Goal: Transaction & Acquisition: Purchase product/service

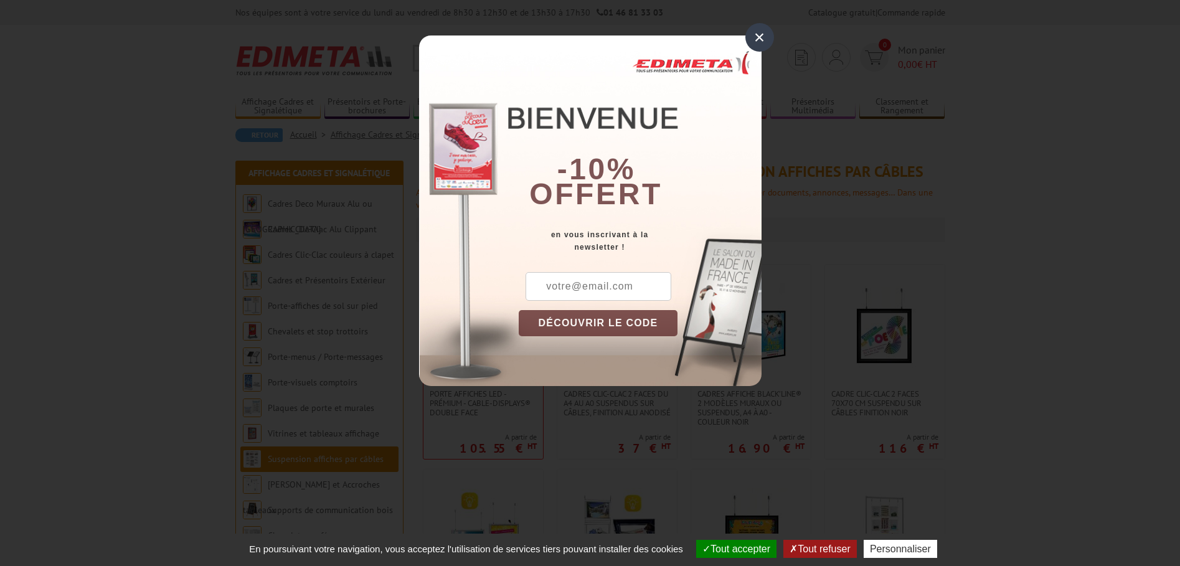
click at [755, 36] on div "×" at bounding box center [760, 37] width 29 height 29
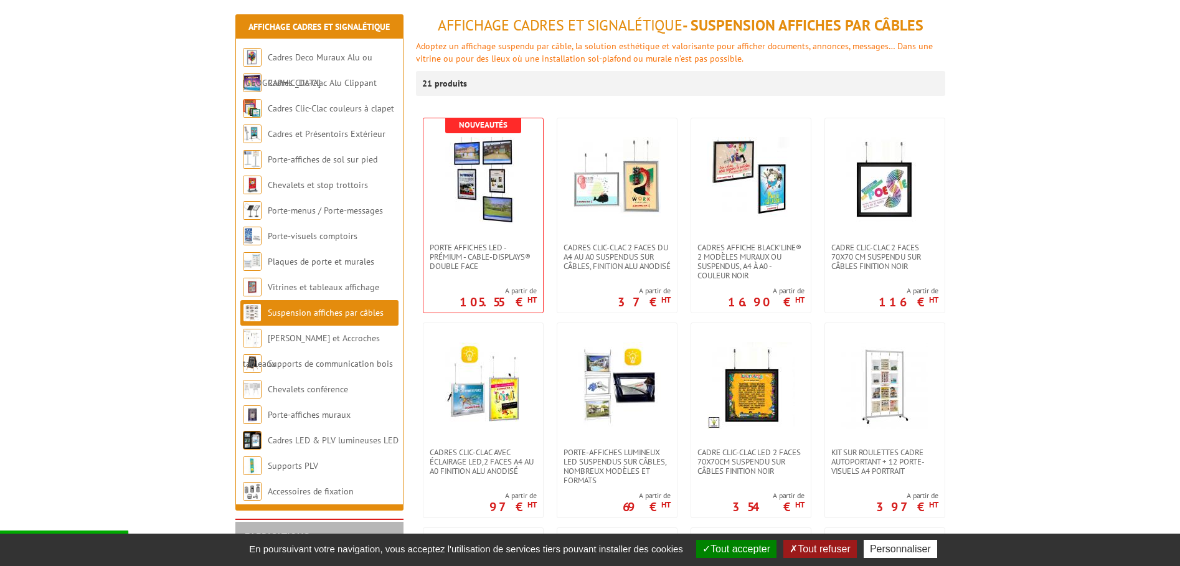
scroll to position [125, 0]
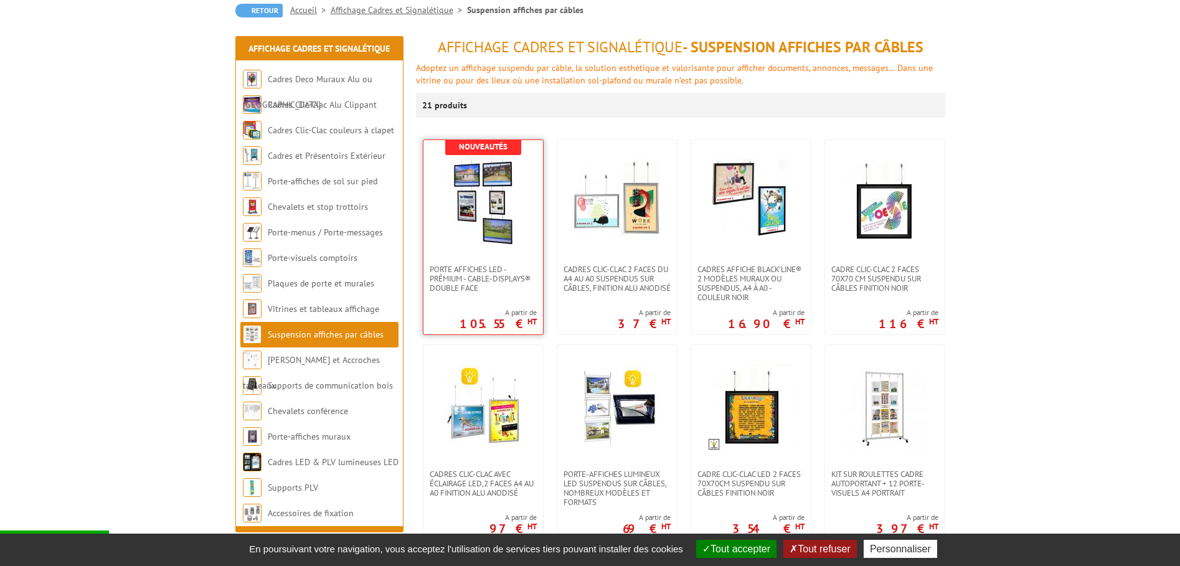
click at [490, 193] on img at bounding box center [483, 202] width 87 height 87
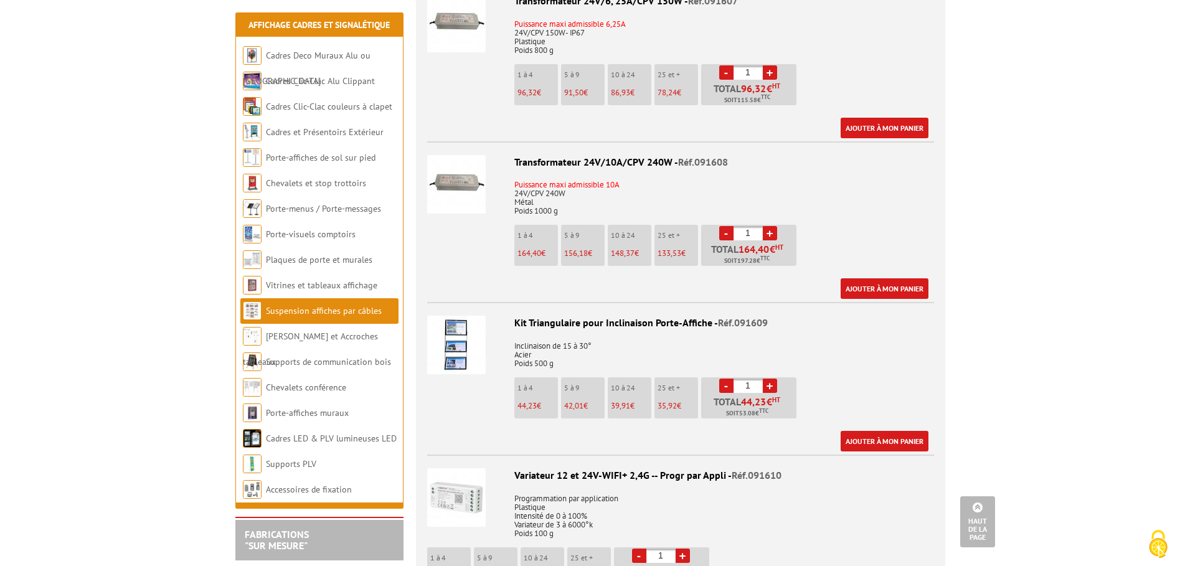
scroll to position [1744, 0]
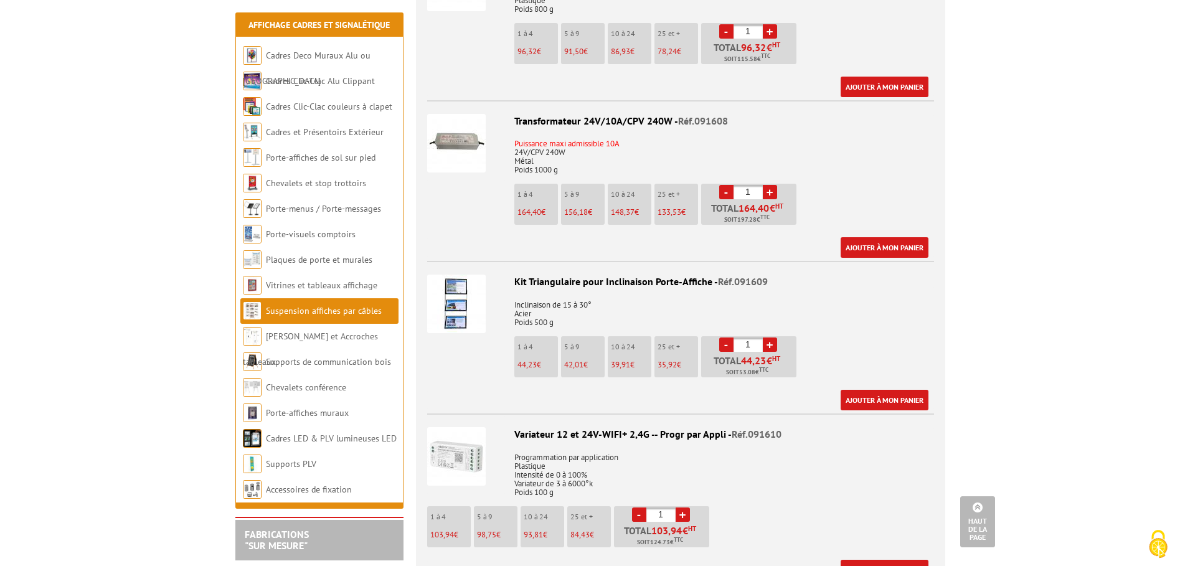
click at [465, 283] on img at bounding box center [456, 304] width 59 height 59
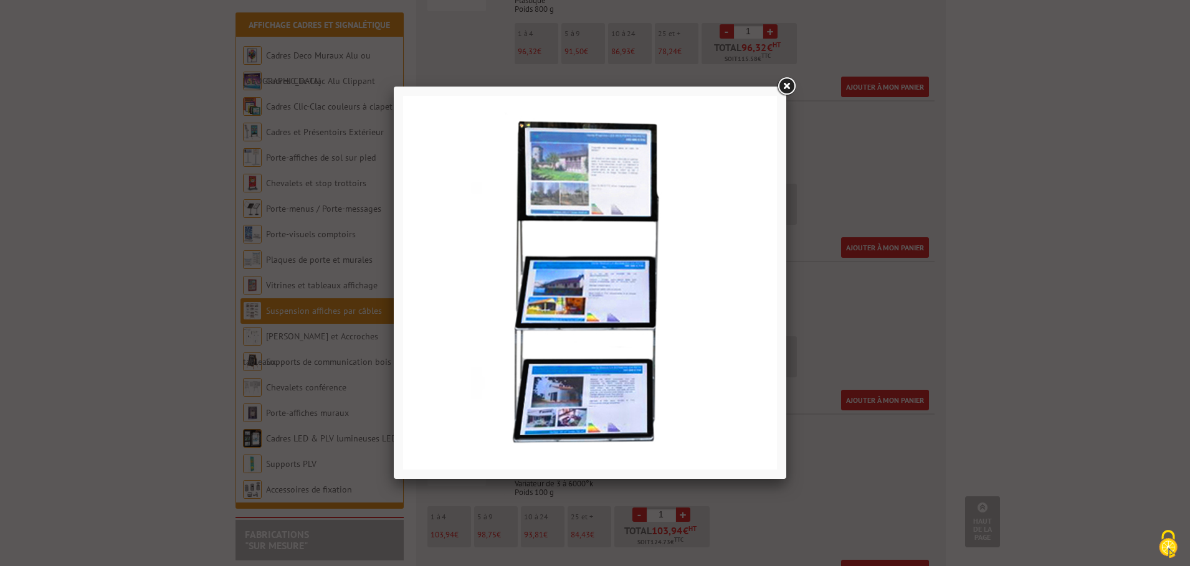
click at [791, 82] on link at bounding box center [786, 86] width 22 height 22
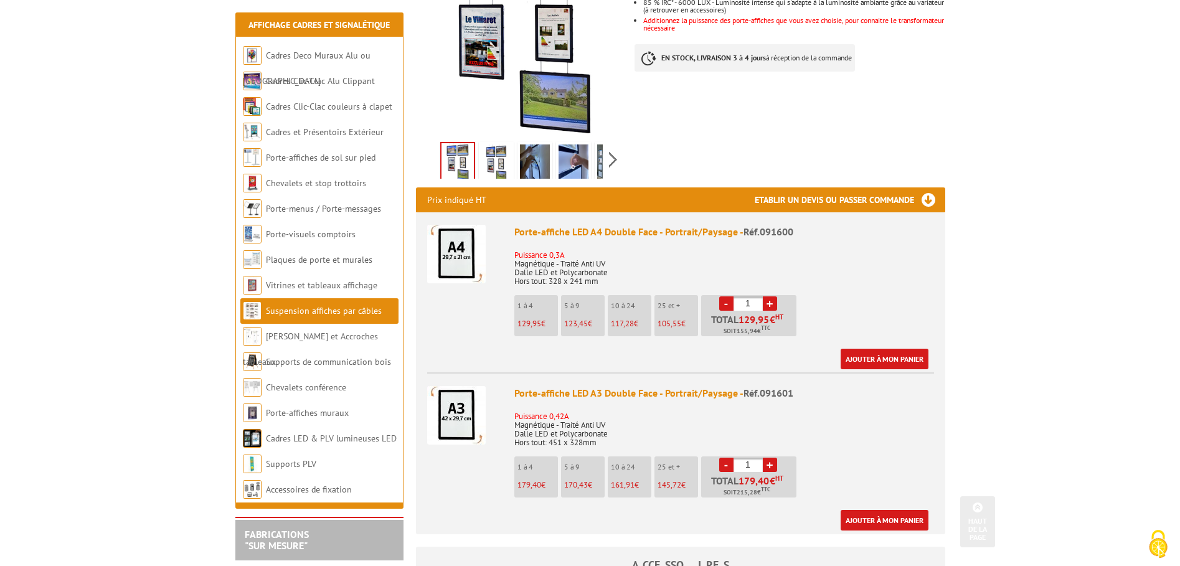
scroll to position [311, 0]
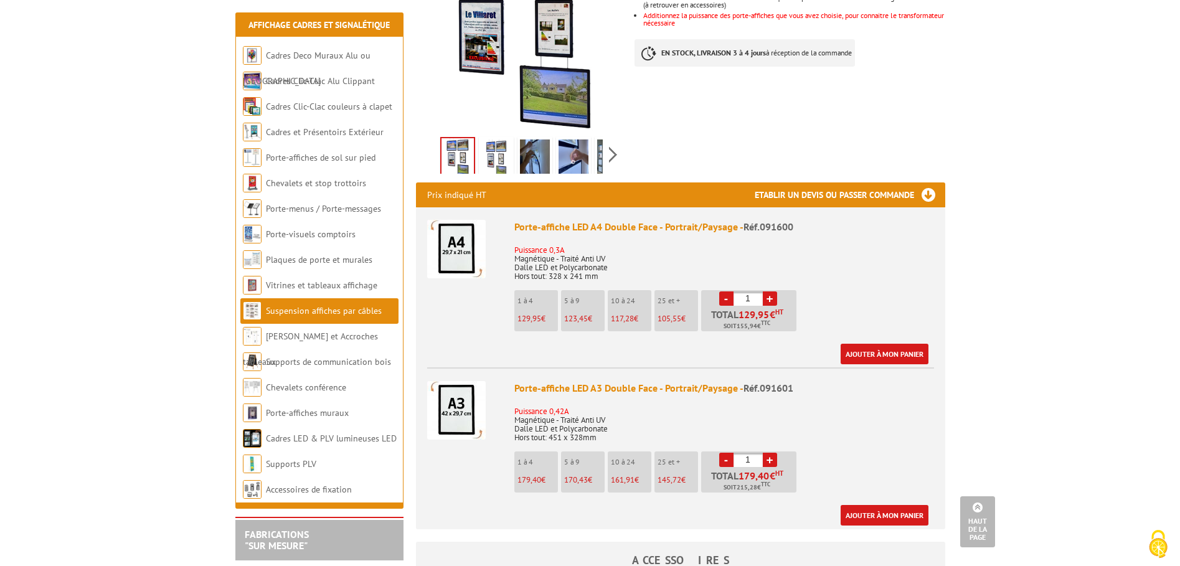
click at [452, 227] on img at bounding box center [456, 249] width 59 height 59
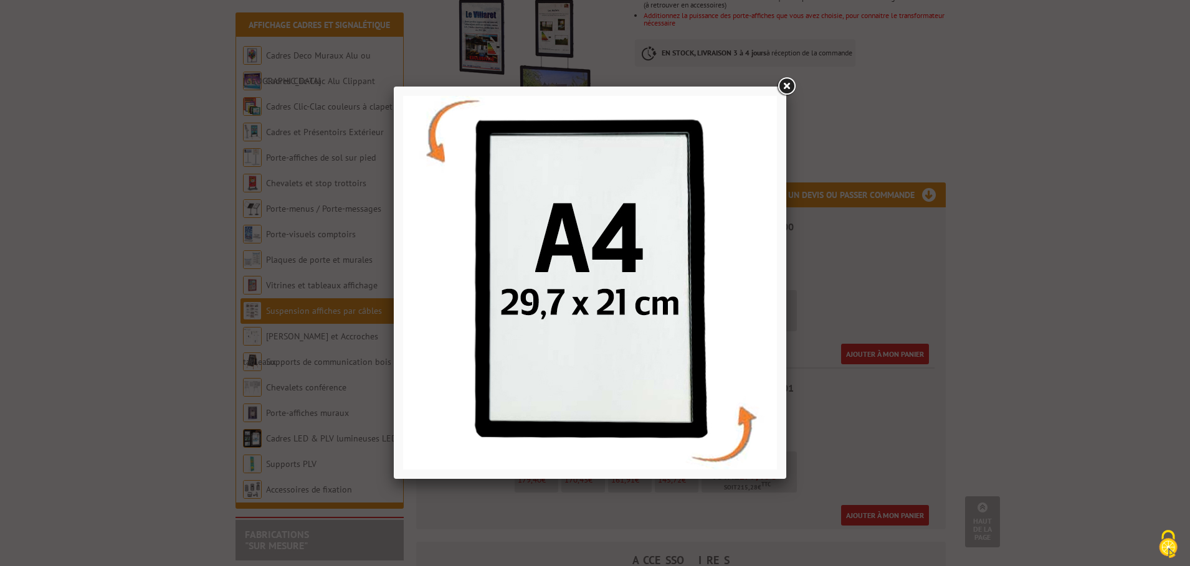
click at [782, 85] on link at bounding box center [786, 86] width 22 height 22
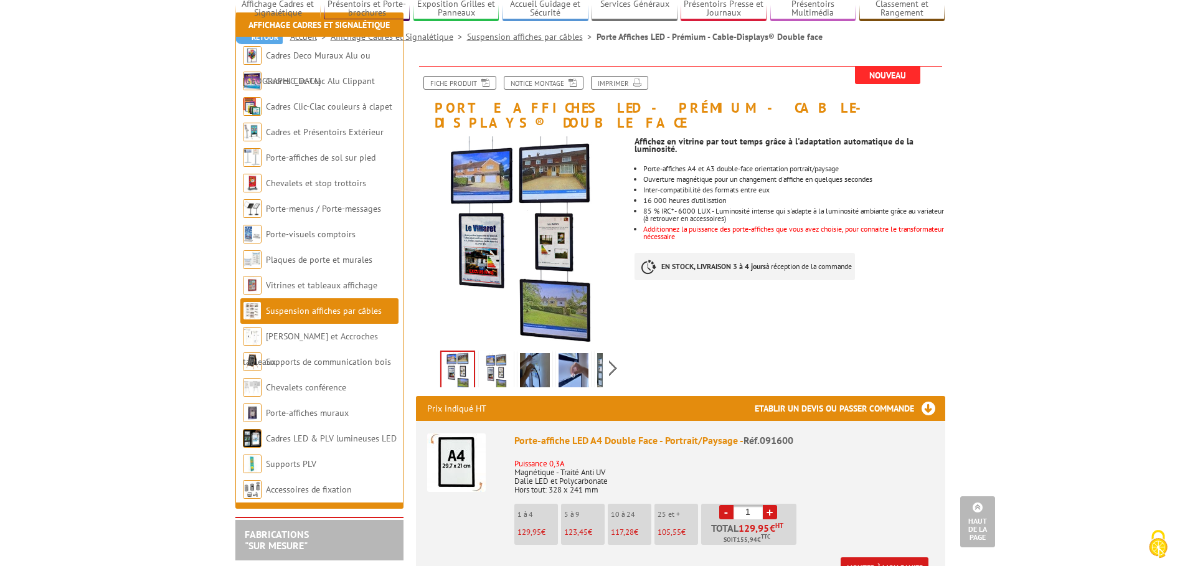
scroll to position [62, 0]
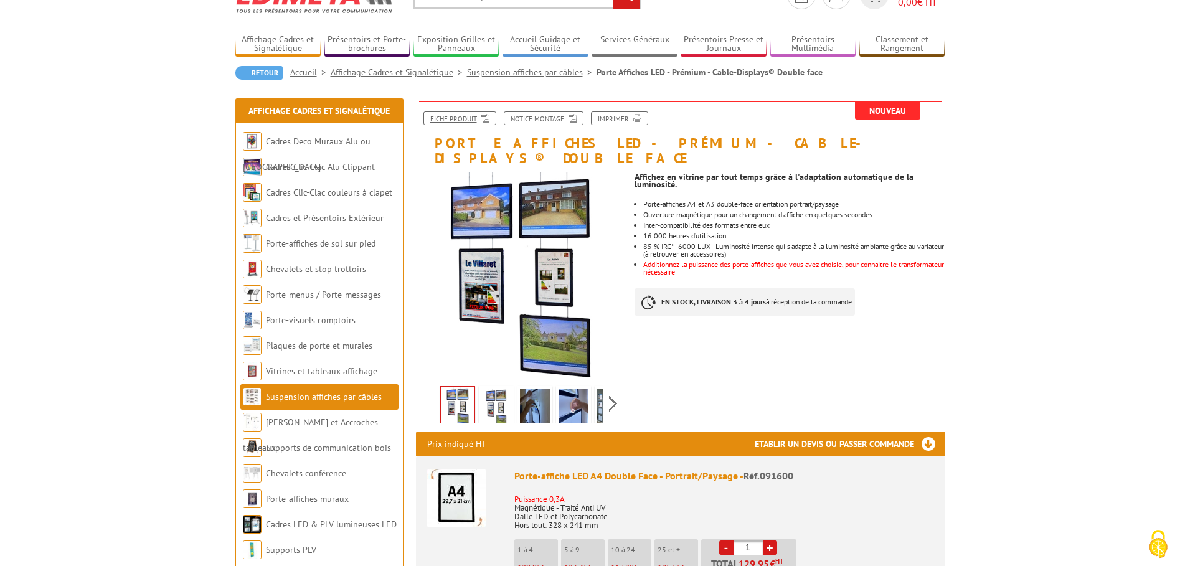
click at [454, 118] on link "Fiche produit" at bounding box center [460, 119] width 73 height 14
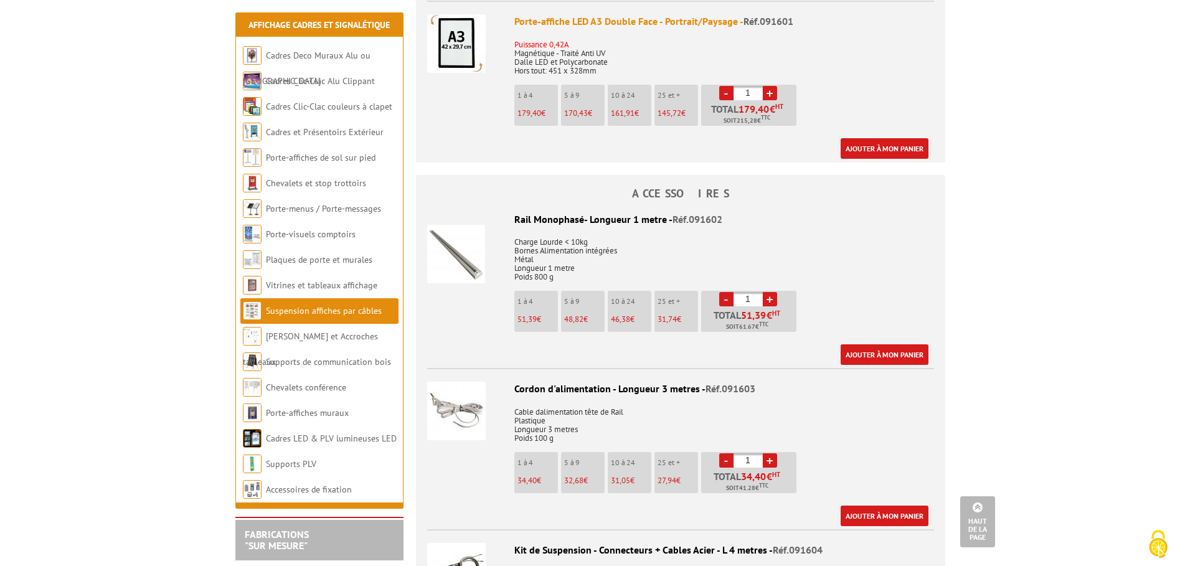
scroll to position [934, 0]
